Goal: Transaction & Acquisition: Book appointment/travel/reservation

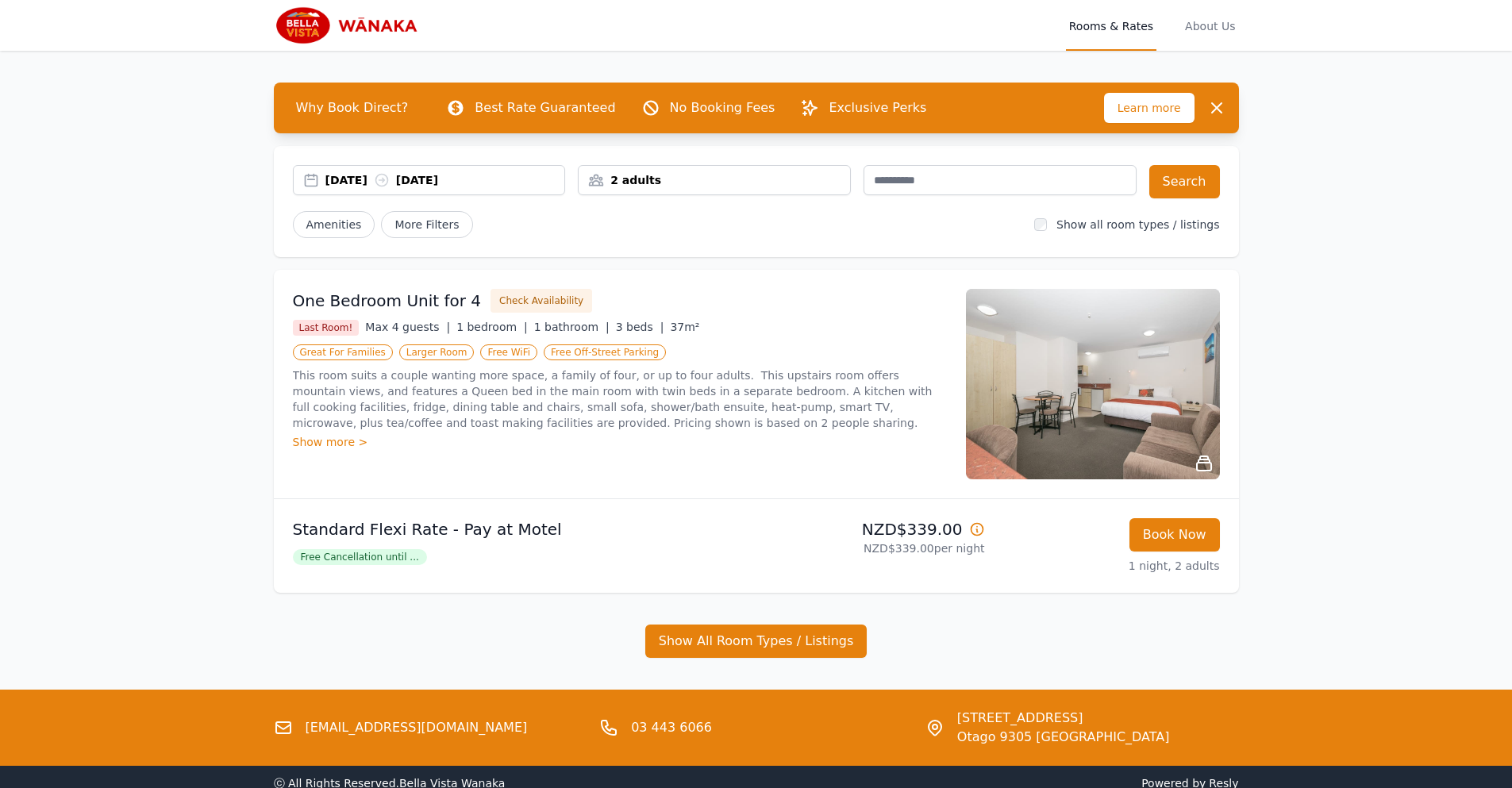
click at [374, 180] on div "[DATE] [DATE]" at bounding box center [445, 180] width 240 height 16
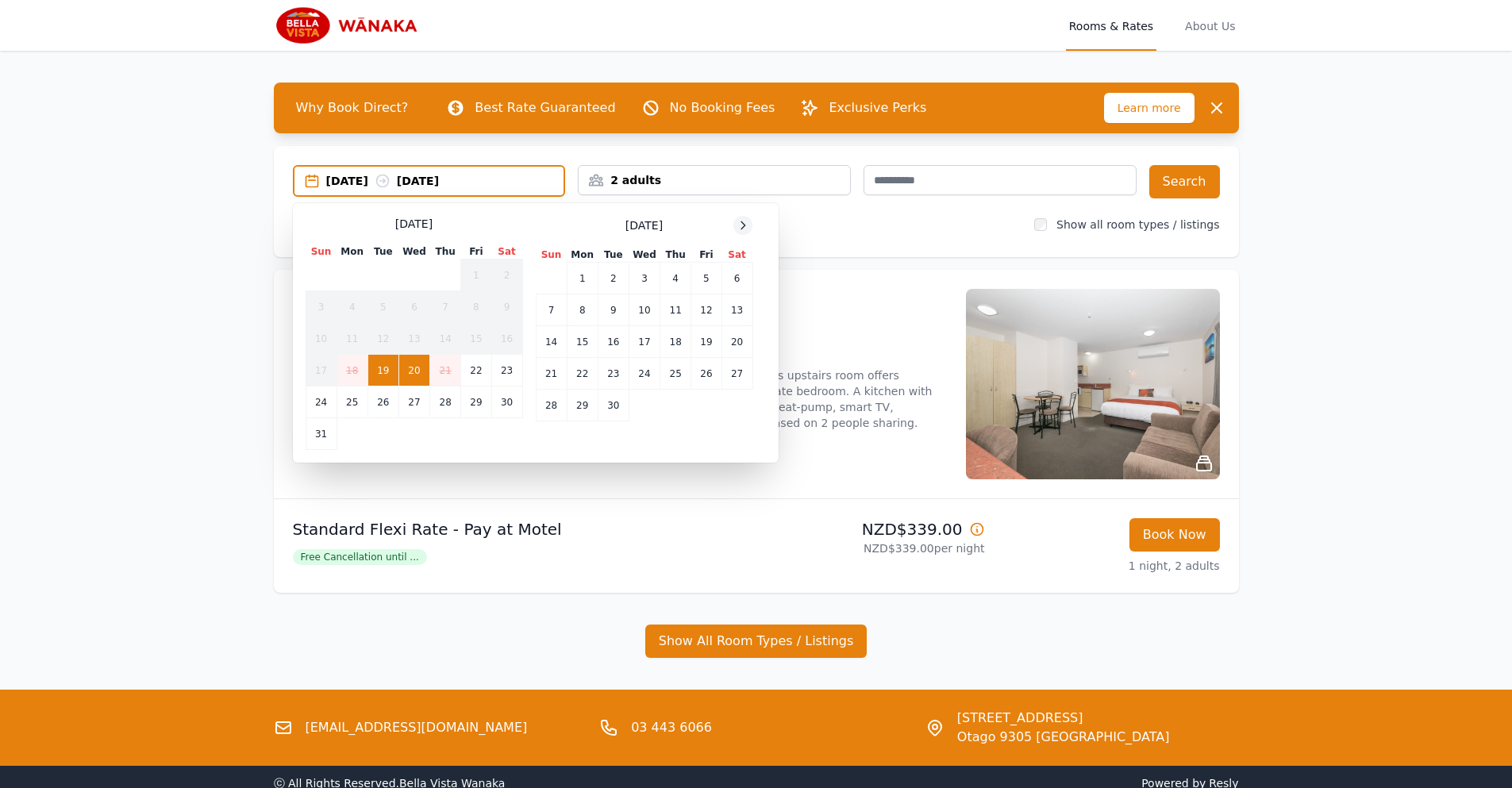
click at [750, 222] on div at bounding box center [743, 226] width 19 height 19
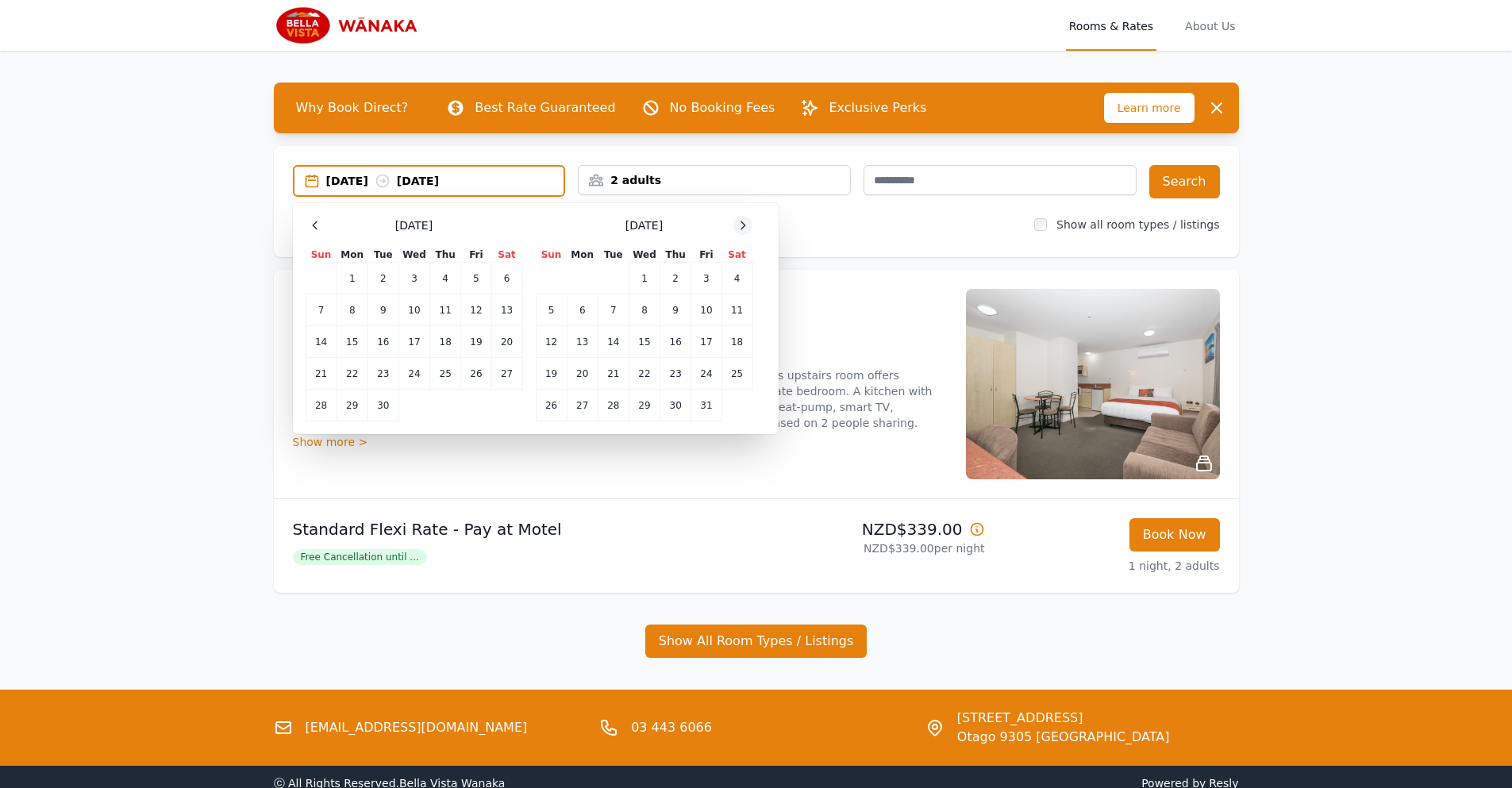
click at [750, 222] on div at bounding box center [743, 226] width 19 height 19
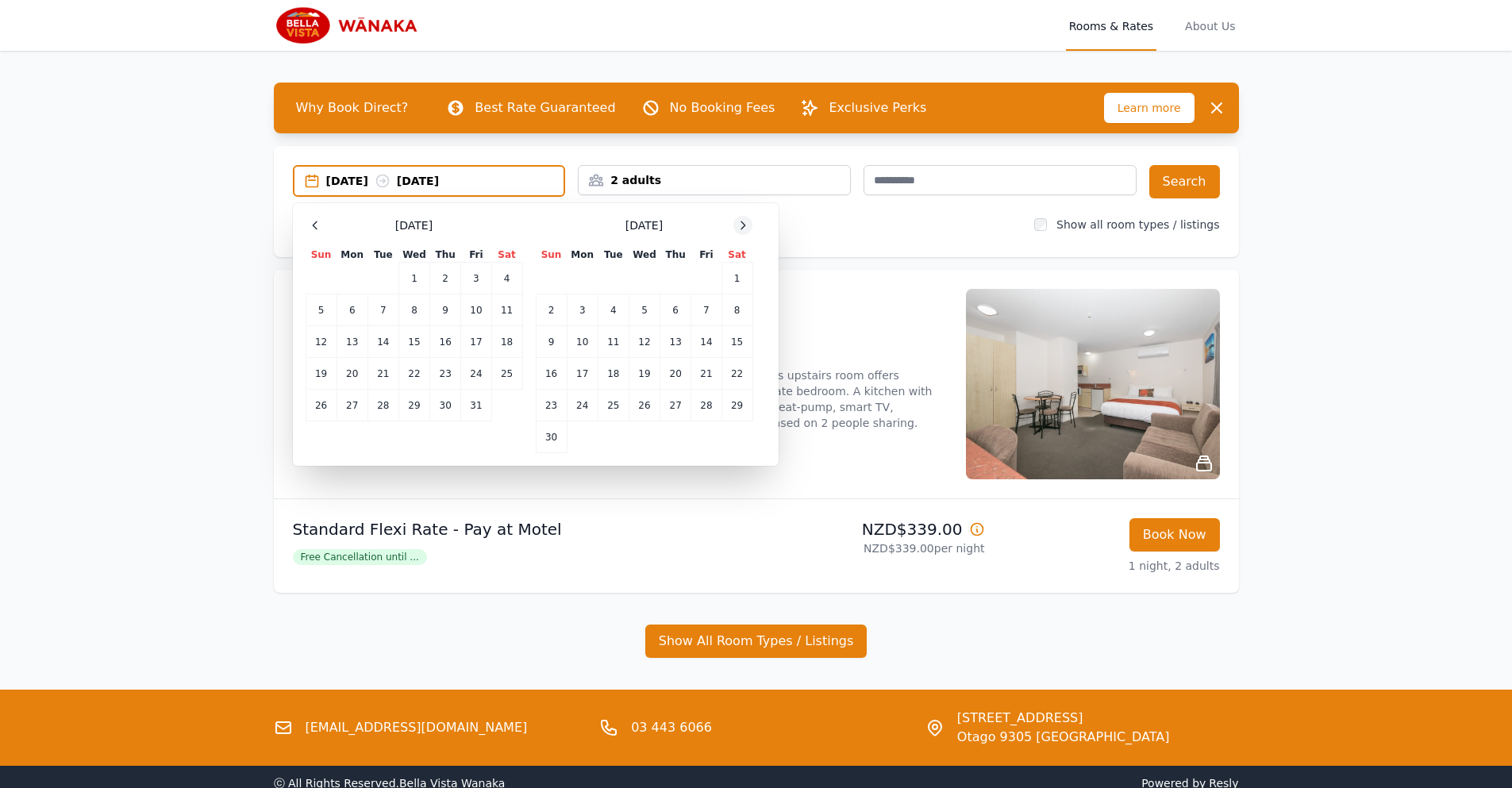
click at [750, 222] on div at bounding box center [743, 226] width 19 height 19
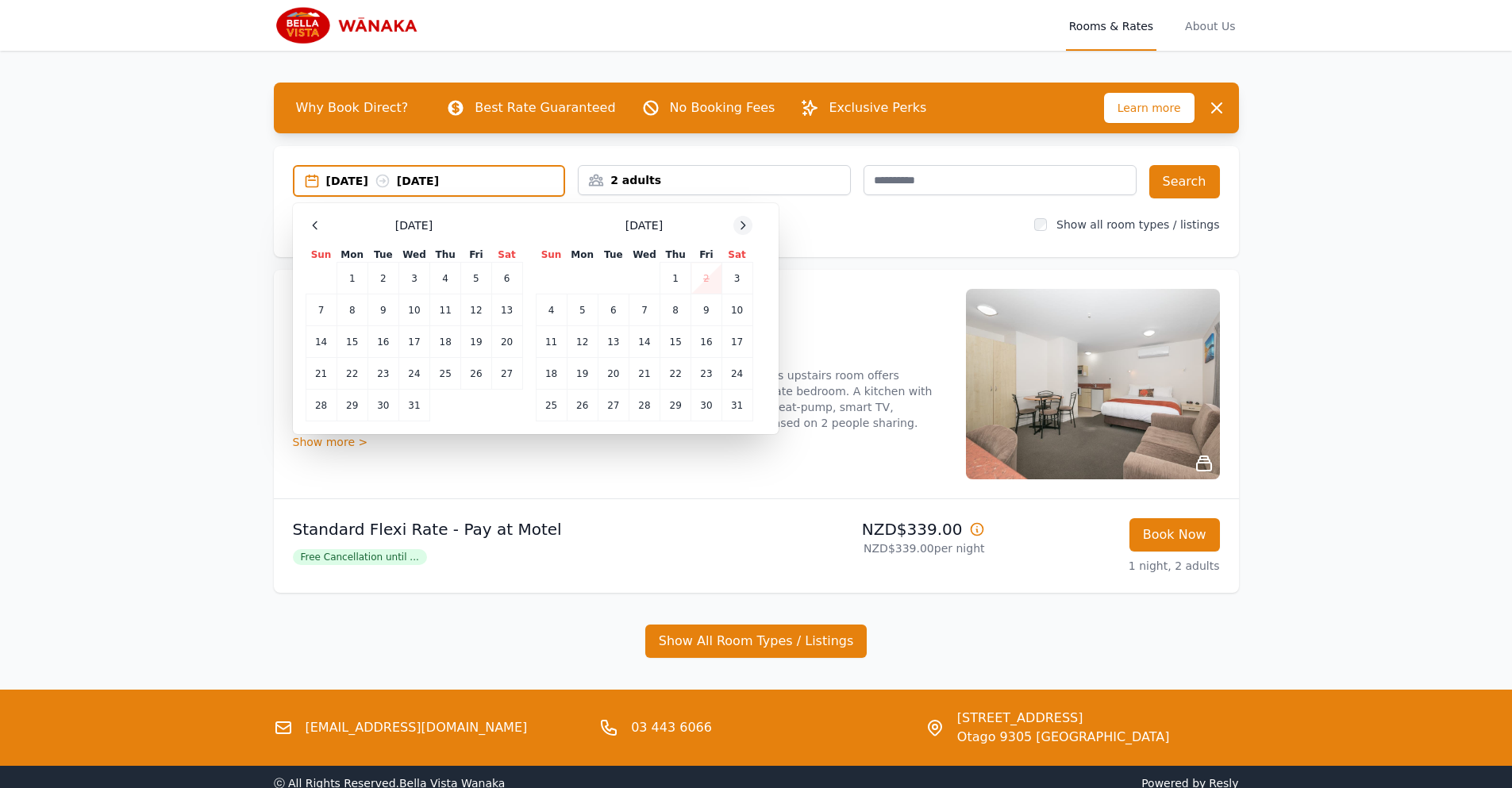
click at [750, 222] on div at bounding box center [743, 226] width 19 height 19
click at [609, 400] on td "31" at bounding box center [613, 405] width 31 height 32
click at [737, 233] on div at bounding box center [743, 226] width 19 height 19
click at [675, 278] on td "2" at bounding box center [676, 278] width 31 height 32
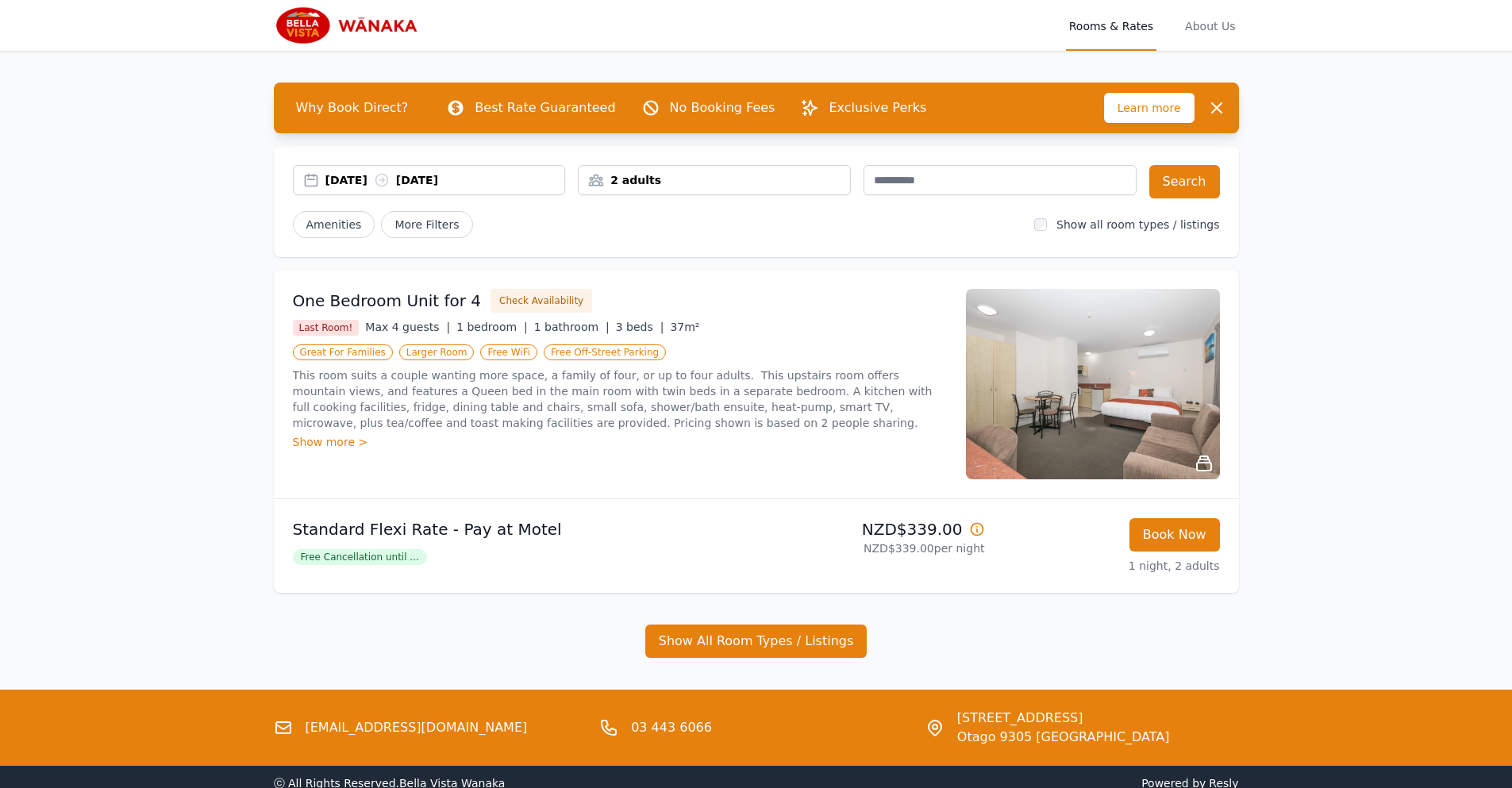
click at [645, 179] on div "2 adults" at bounding box center [714, 180] width 272 height 16
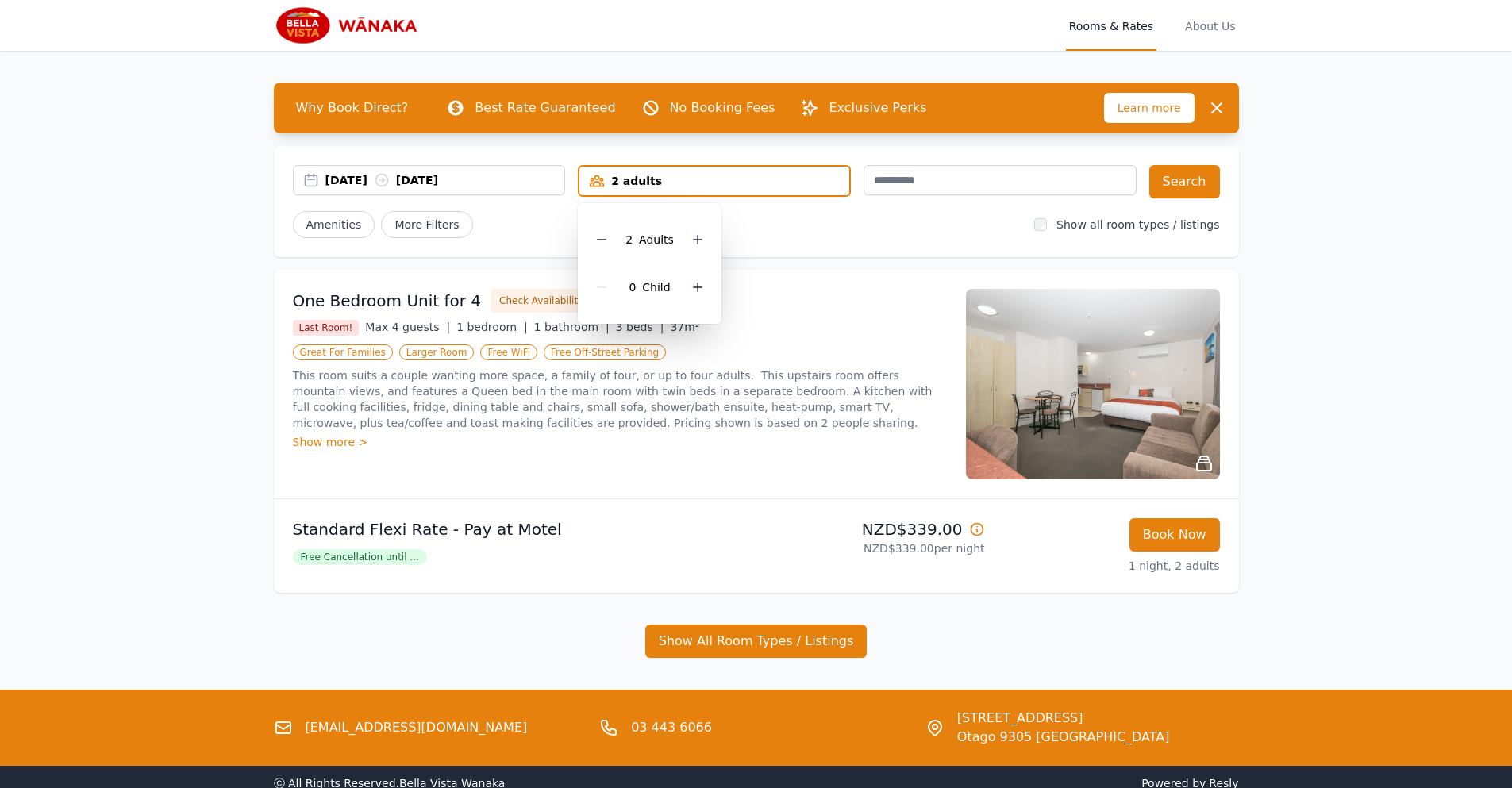
click at [794, 208] on div "[DATE] [DATE] 2 adults 2 Adult s 0 Child Search Amenities More Filters Show all…" at bounding box center [756, 202] width 965 height 111
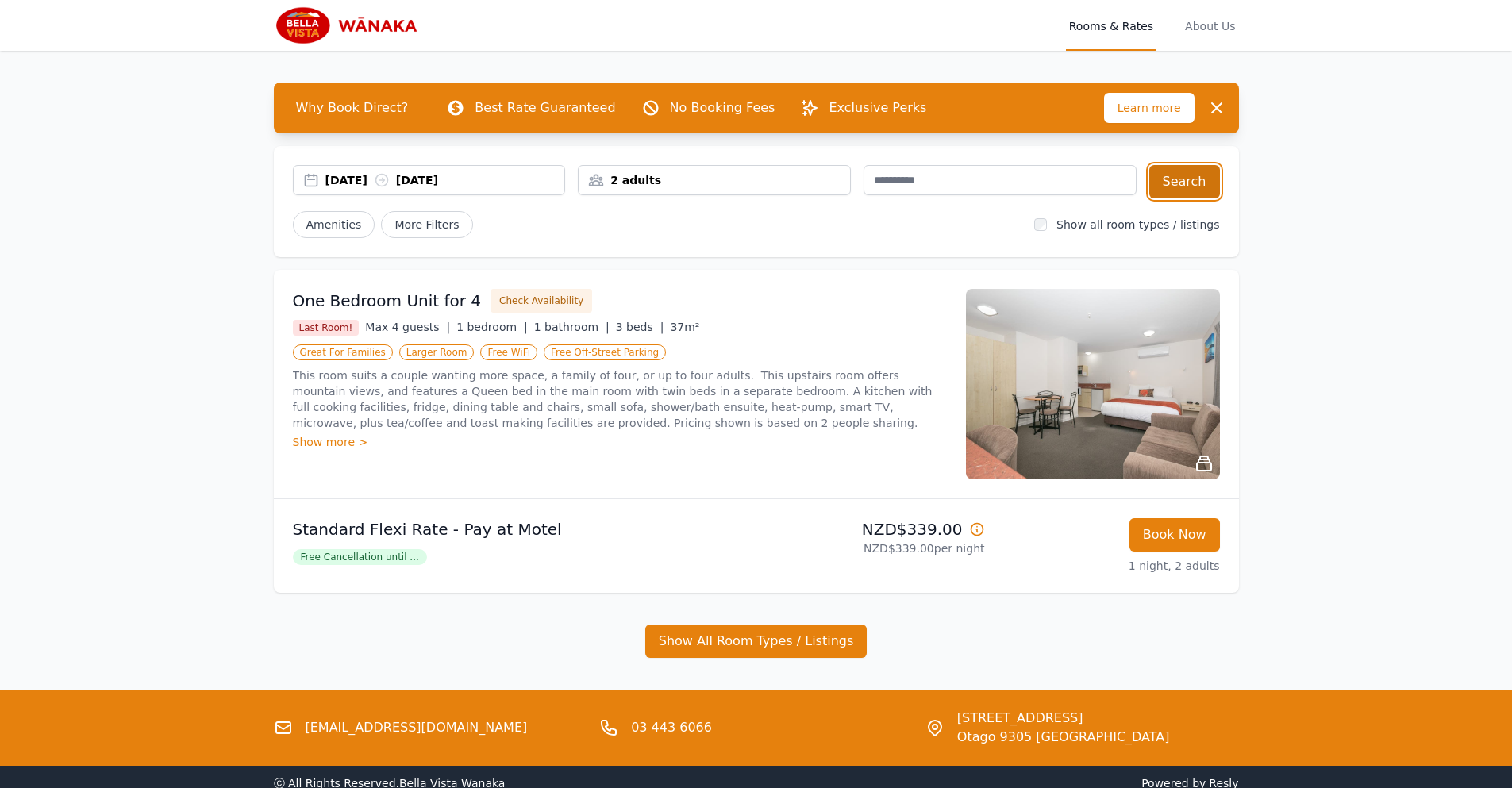
click at [1188, 186] on button "Search" at bounding box center [1185, 182] width 71 height 33
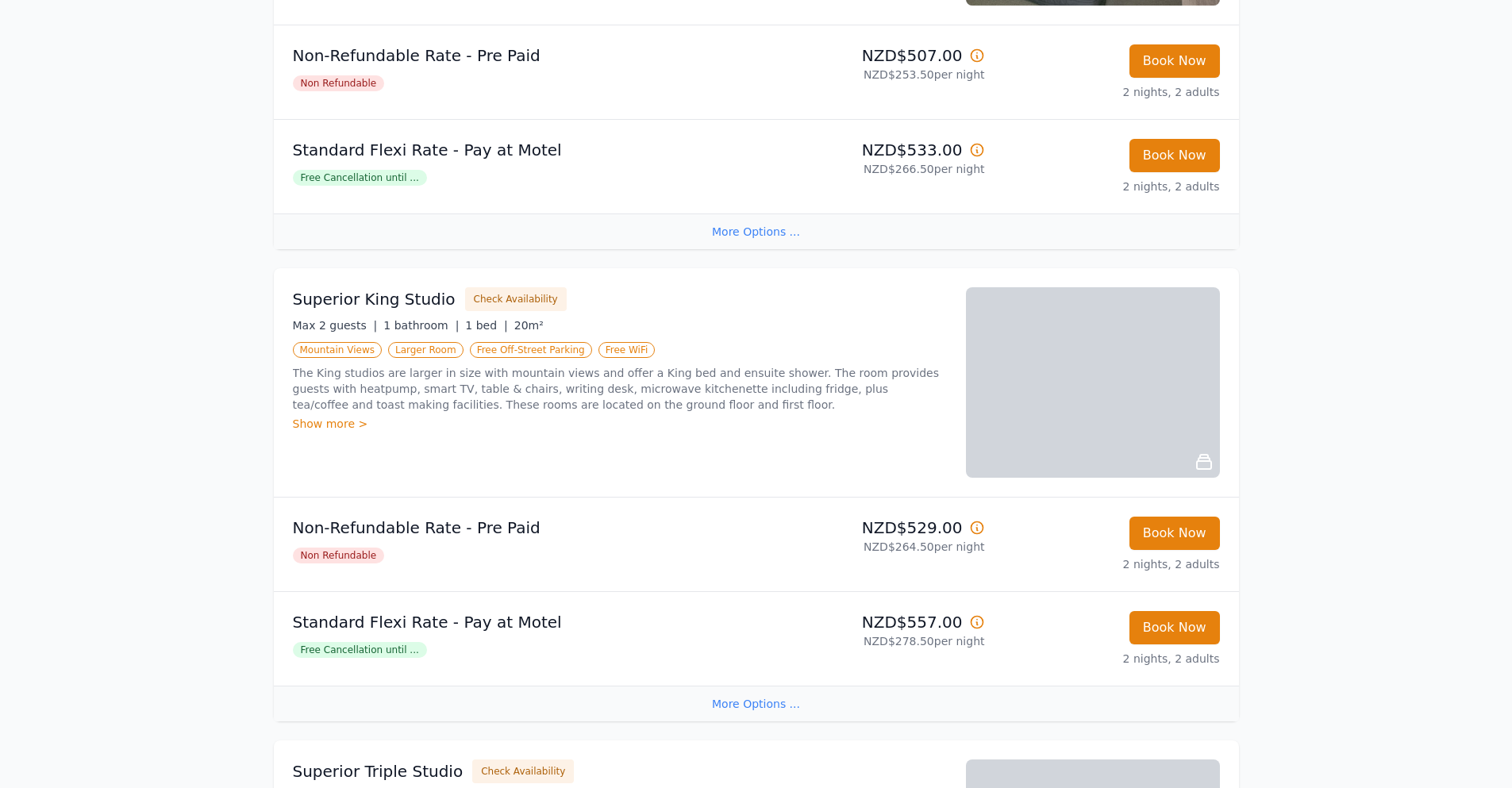
scroll to position [952, 0]
